Goal: Task Accomplishment & Management: Complete application form

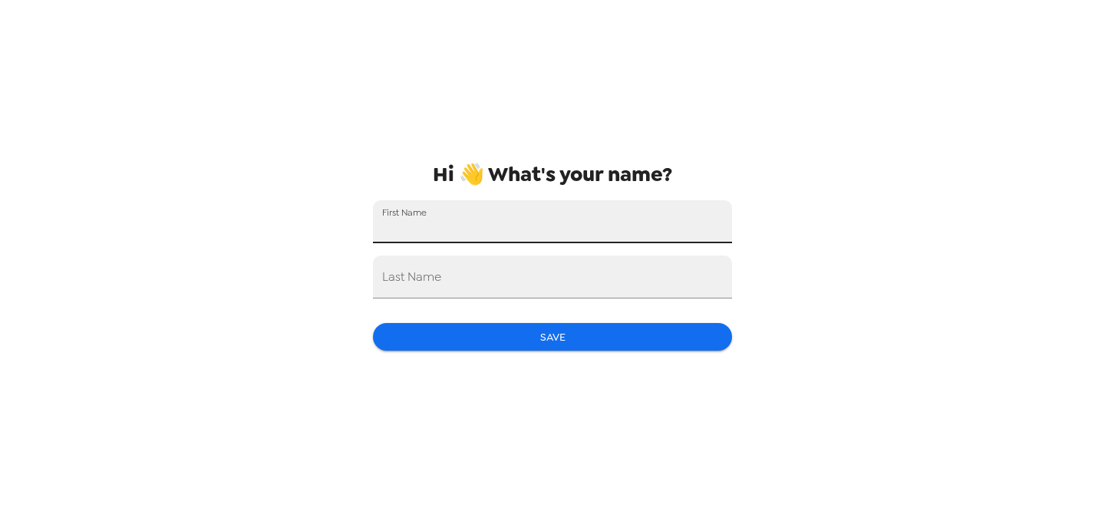
click at [563, 221] on input "First Name" at bounding box center [552, 221] width 359 height 43
type input "[PERSON_NAME]"
click at [413, 272] on div "Last Name" at bounding box center [552, 276] width 359 height 43
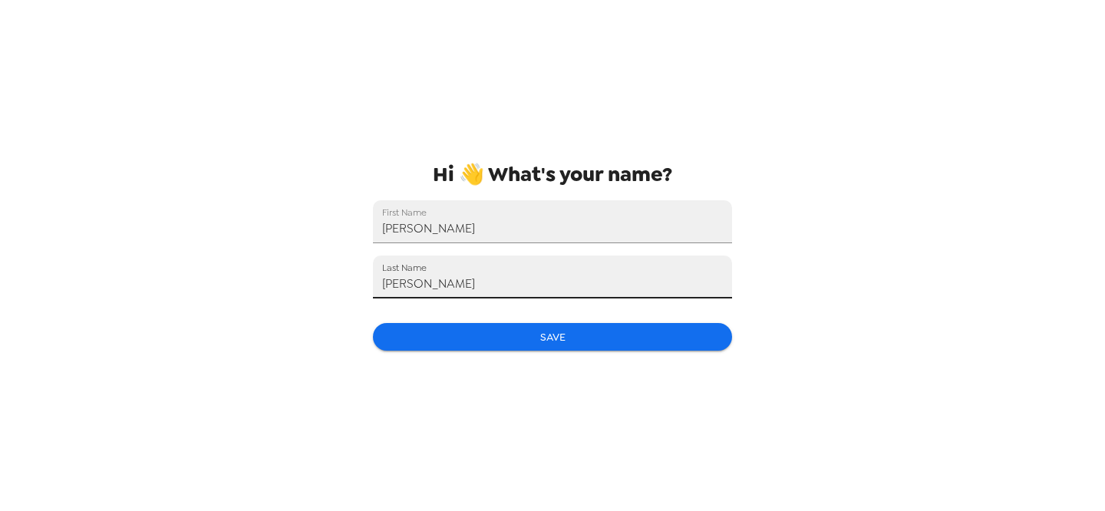
type input "[PERSON_NAME]"
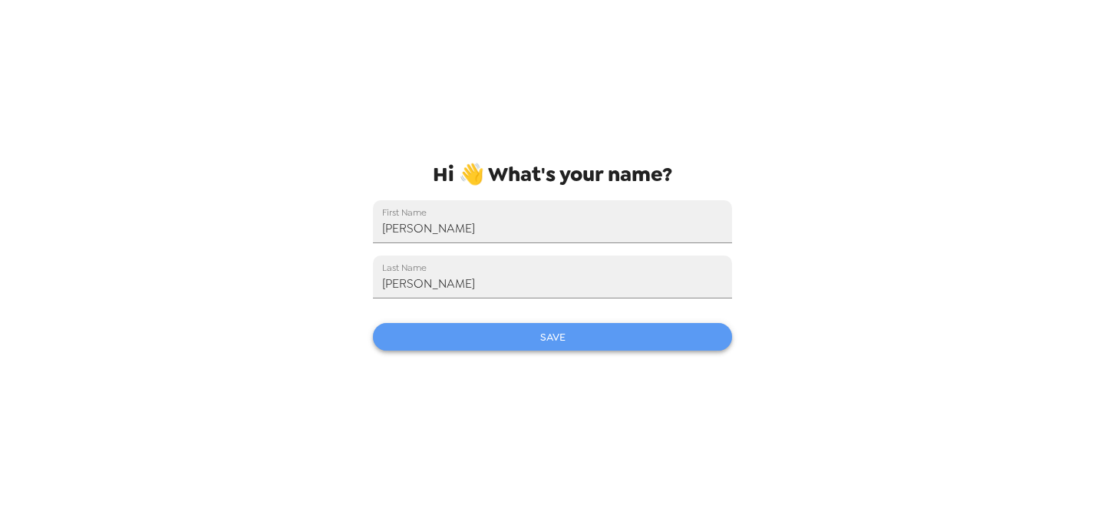
click at [408, 340] on button "Save" at bounding box center [552, 337] width 359 height 28
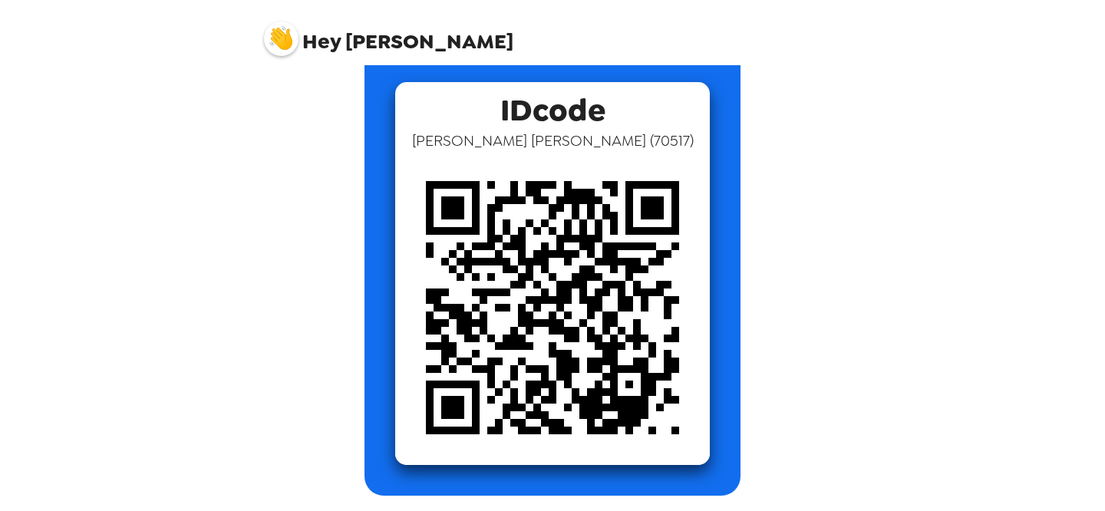
scroll to position [74, 0]
